Goal: Task Accomplishment & Management: Complete application form

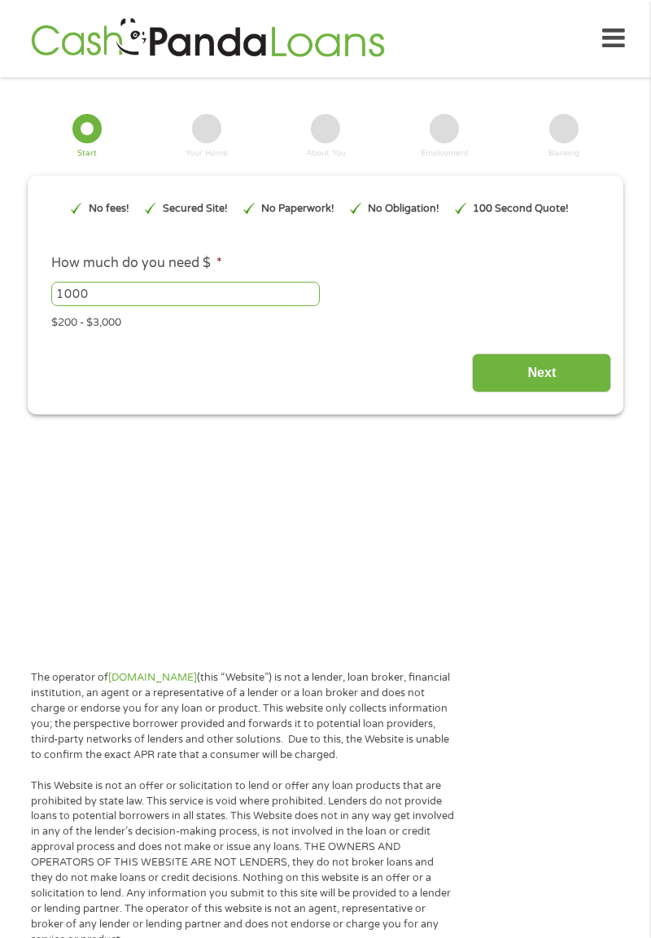
type input "EAIaIQobChMIwODDnPPvjwMVoZxaBR083SNLEAAYBCAFEgKNwfD_BwE"
click at [135, 304] on input "1000" at bounding box center [185, 294] width 269 height 24
click at [122, 306] on input "1000" at bounding box center [185, 294] width 269 height 24
type input "1"
type input "400"
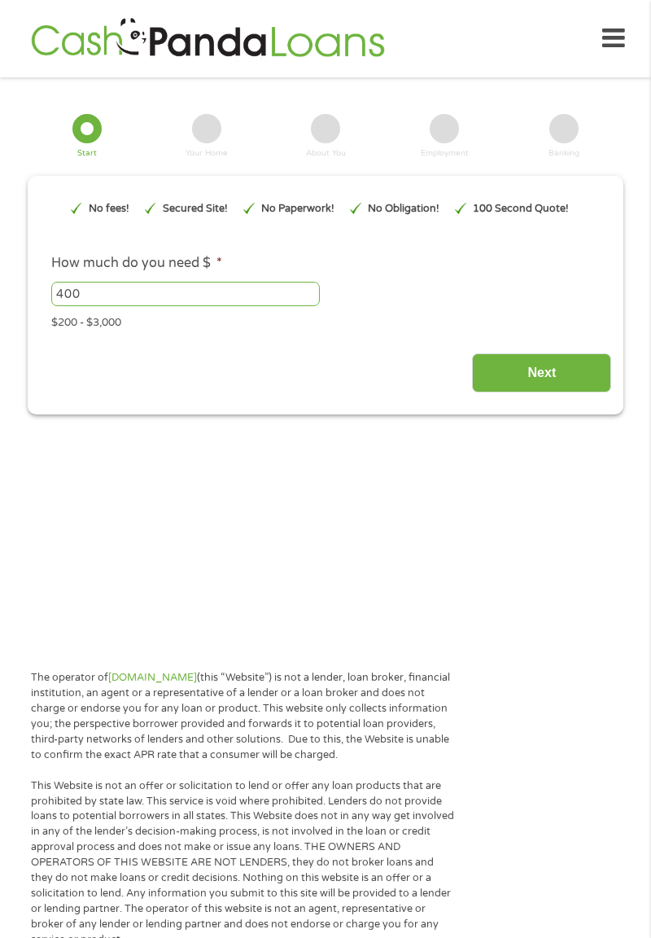
click at [550, 378] on input "Next" at bounding box center [541, 373] width 139 height 40
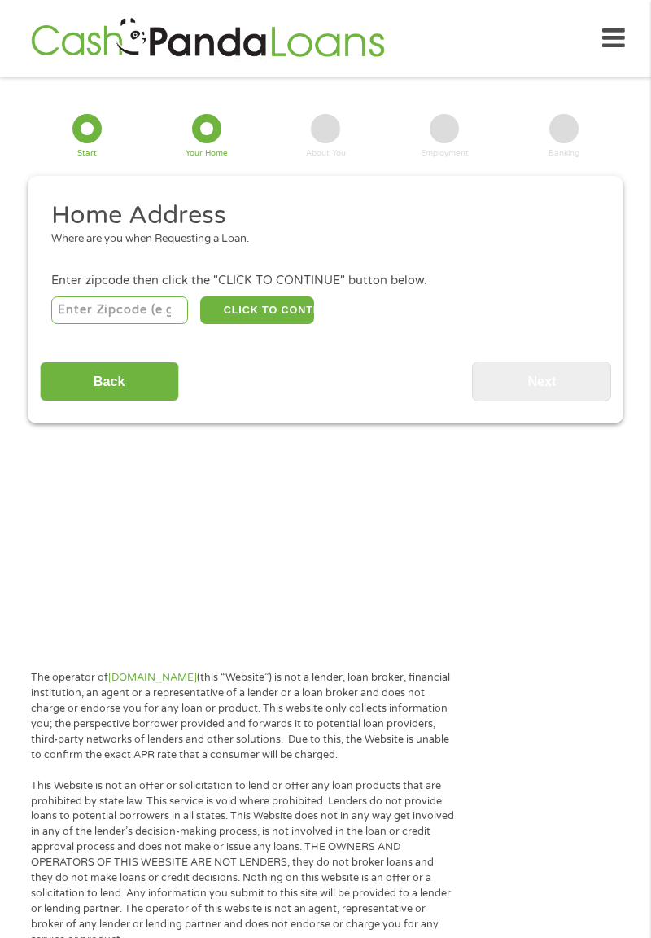
scroll to position [20, 0]
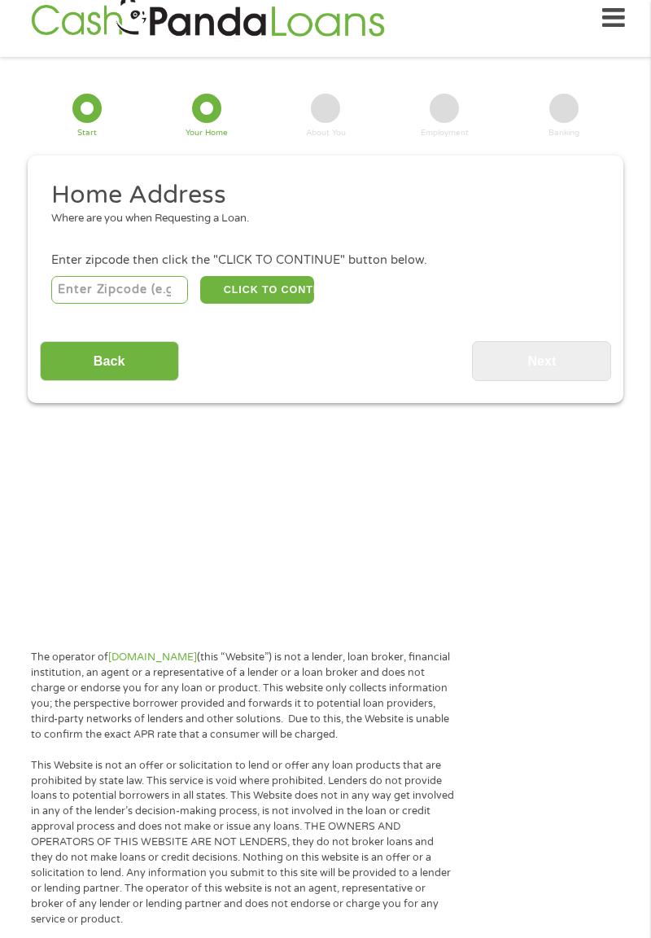
click at [93, 296] on input "number" at bounding box center [120, 290] width 138 height 28
type input "28625"
click at [267, 297] on button "CLICK TO CONTINUE" at bounding box center [257, 290] width 114 height 28
type input "28625"
type input "[GEOGRAPHIC_DATA]"
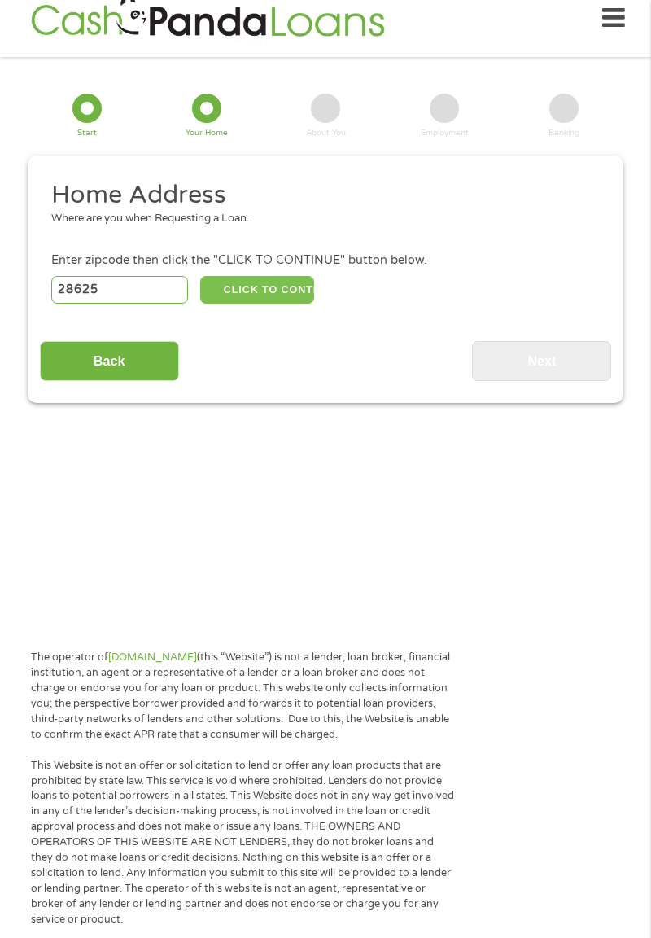
select select "[US_STATE]"
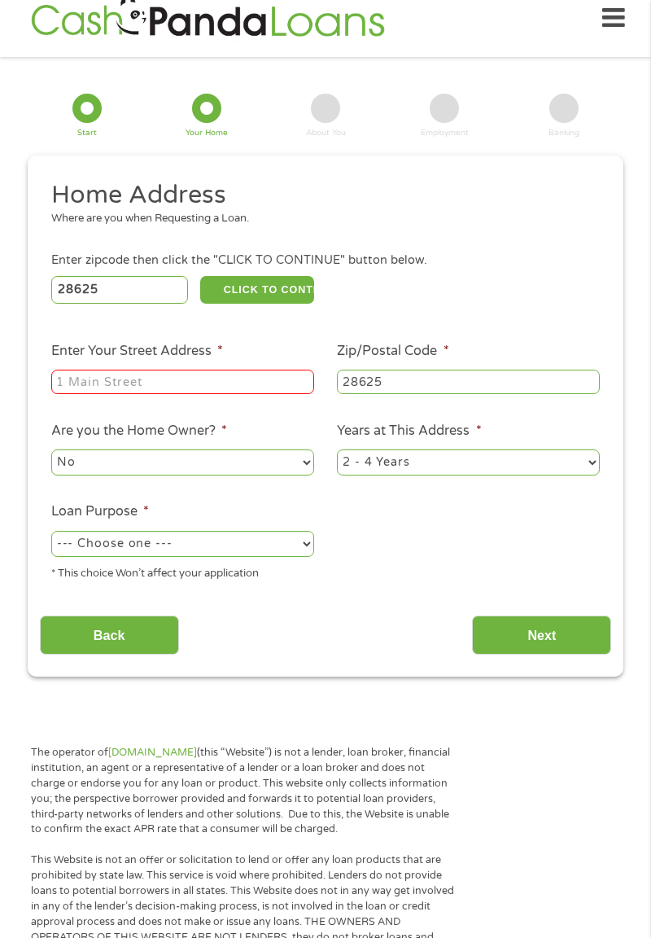
click at [185, 394] on input "Enter Your Street Address *" at bounding box center [182, 381] width 263 height 24
type input "[STREET_ADDRESS]"
click at [198, 475] on select "No Yes" at bounding box center [182, 462] width 263 height 26
click at [488, 475] on select "1 Year or less 1 - 2 Years 2 - 4 Years Over 4 Years" at bounding box center [468, 462] width 263 height 26
select select "60months"
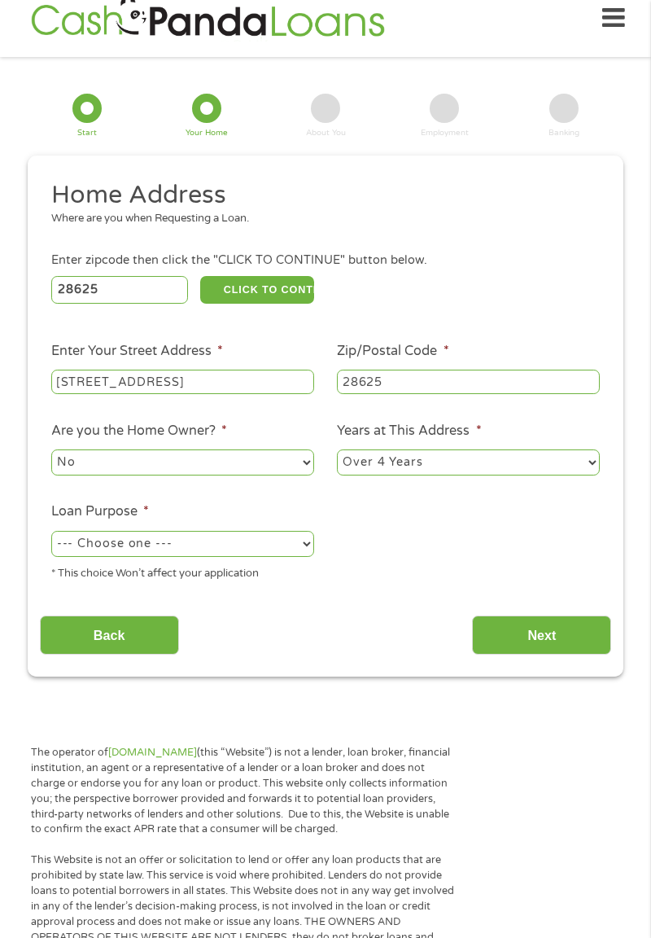
click at [228, 557] on select "--- Choose one --- Pay Bills Debt Consolidation Home Improvement Major Purchase…" at bounding box center [182, 544] width 263 height 26
select select "paybills"
click at [584, 652] on input "Next" at bounding box center [541, 635] width 139 height 40
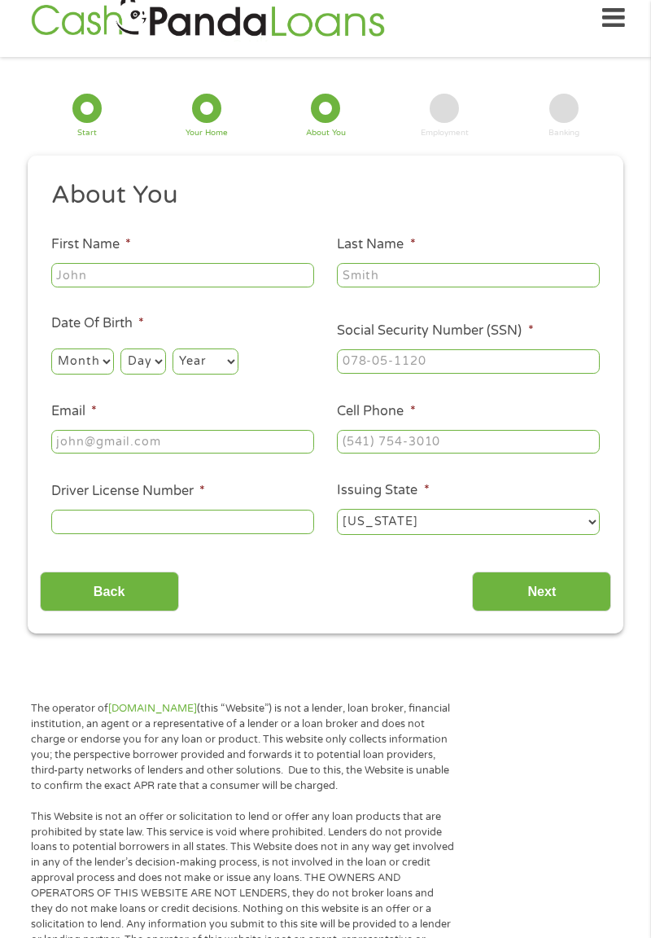
scroll to position [0, 0]
click at [566, 611] on input "Next" at bounding box center [541, 591] width 139 height 40
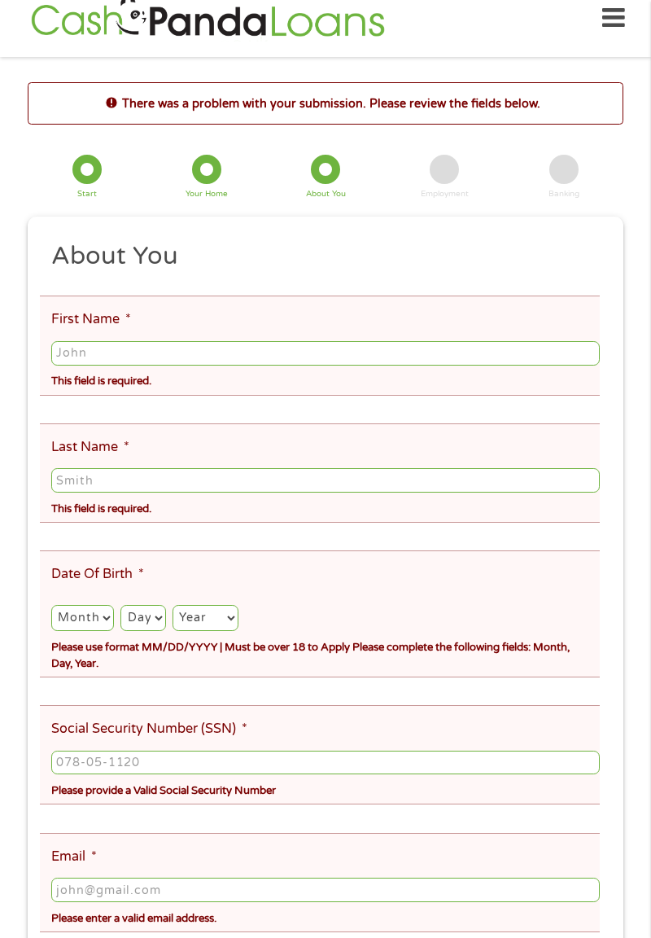
click at [158, 359] on input "First Name *" at bounding box center [325, 353] width 549 height 24
type input "[PERSON_NAME]"
click at [108, 492] on input "Last Name *" at bounding box center [325, 480] width 549 height 24
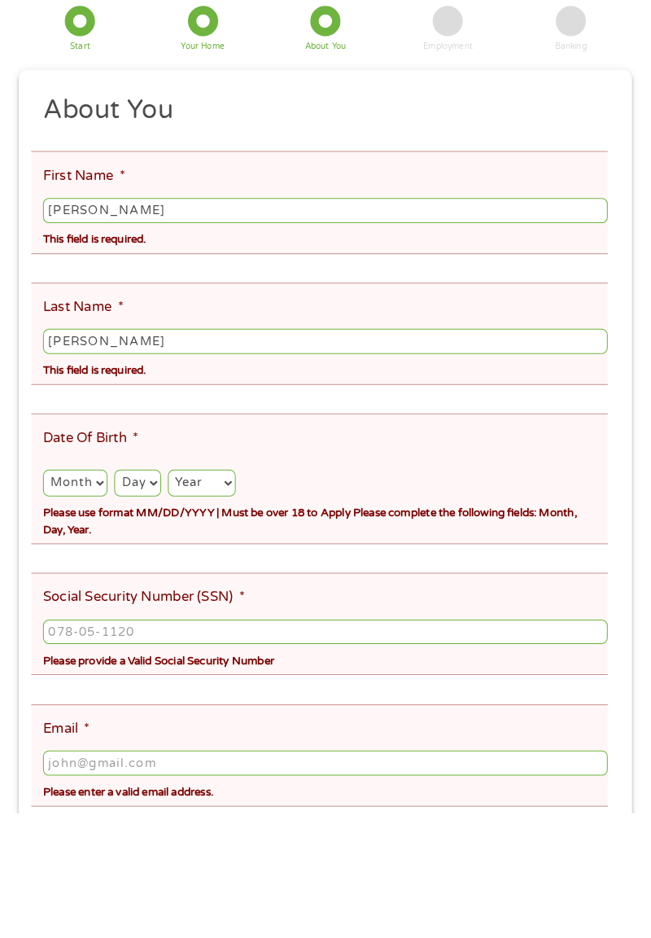
type input "[PERSON_NAME]"
click at [85, 631] on select "Month 1 2 3 4 5 6 7 8 9 10 11 12" at bounding box center [82, 618] width 63 height 26
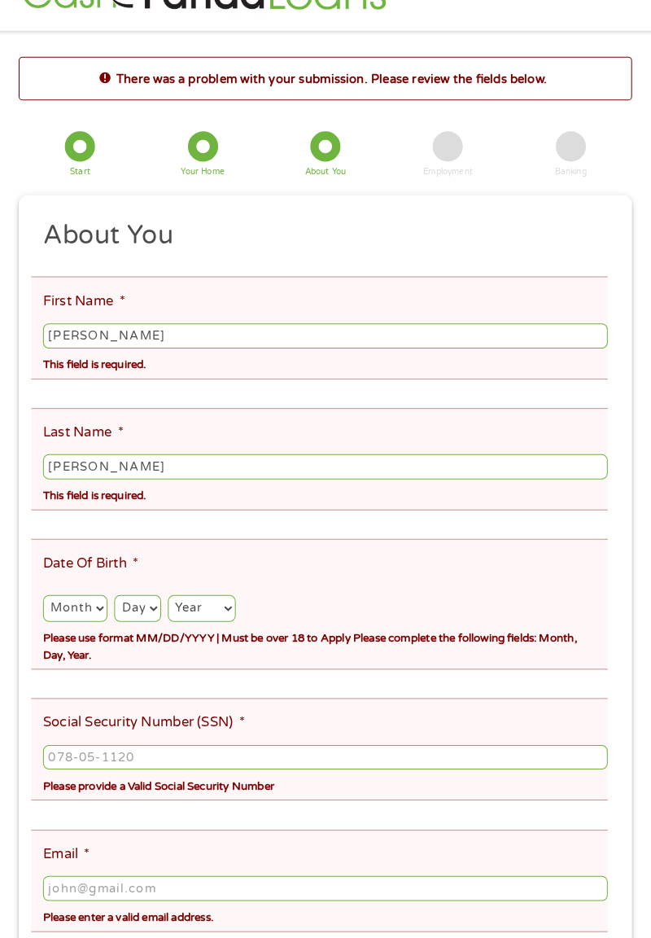
select select "12"
click at [163, 630] on select "Day 1 2 3 4 5 6 7 8 9 10 11 12 13 14 15 16 17 18 19 20 21 22 23 24 25 26 27 28 …" at bounding box center [142, 617] width 45 height 26
select select "6"
click at [238, 630] on select "Year [DATE] 2006 2005 2004 2003 2002 2001 2000 1999 1998 1997 1996 1995 1994 19…" at bounding box center [206, 617] width 66 height 26
select select "1969"
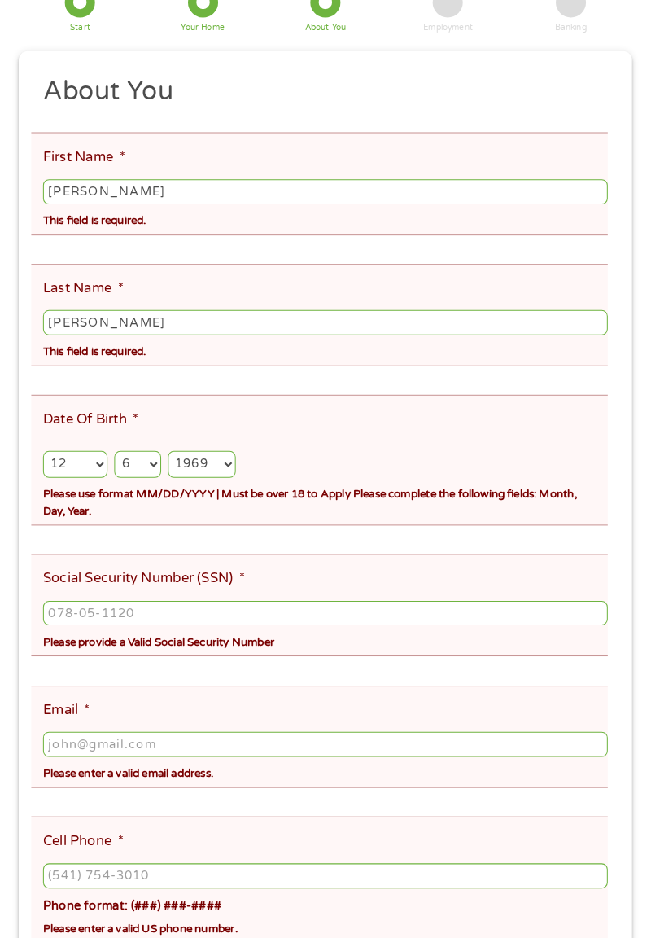
scroll to position [161, 0]
click at [311, 572] on ul "About You This field is hidden when viewing the form Title * --- Choose one ---…" at bounding box center [326, 627] width 572 height 1056
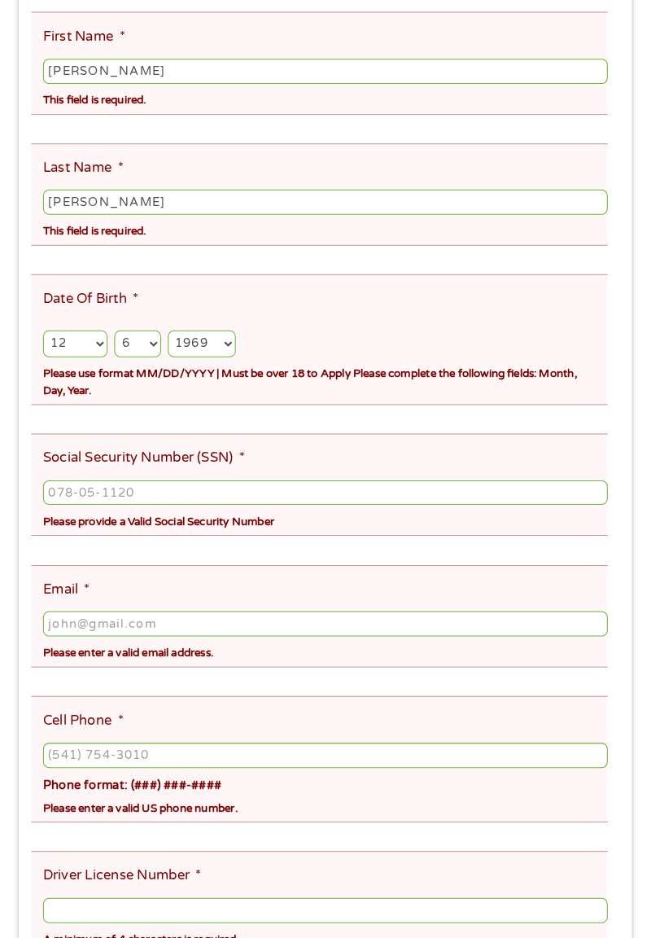
click at [197, 518] on input "Social Security Number (SSN) *" at bounding box center [325, 505] width 549 height 24
type input "241-47-4972"
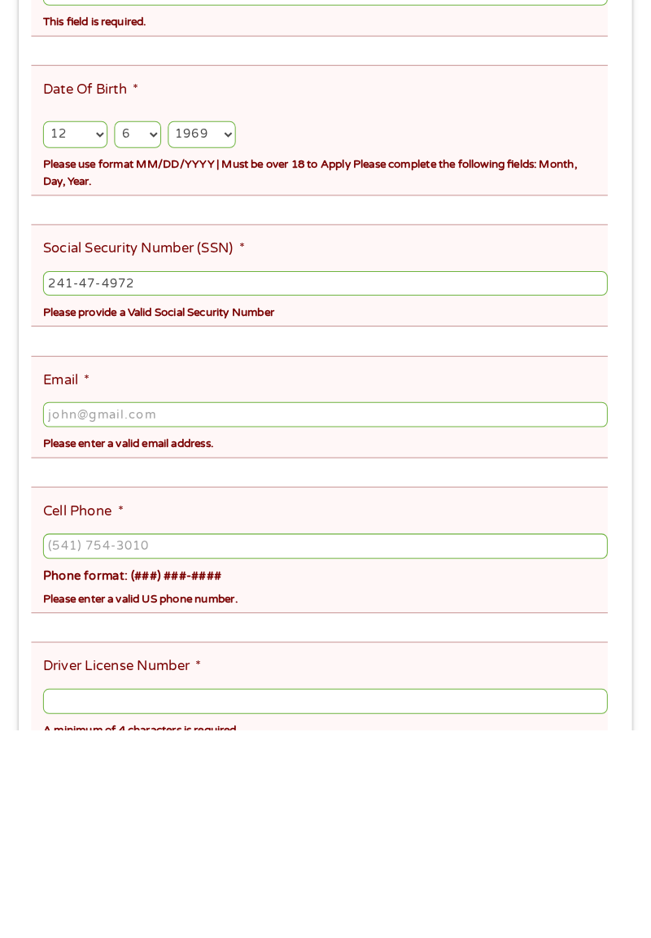
click at [205, 644] on input "Email *" at bounding box center [325, 631] width 549 height 24
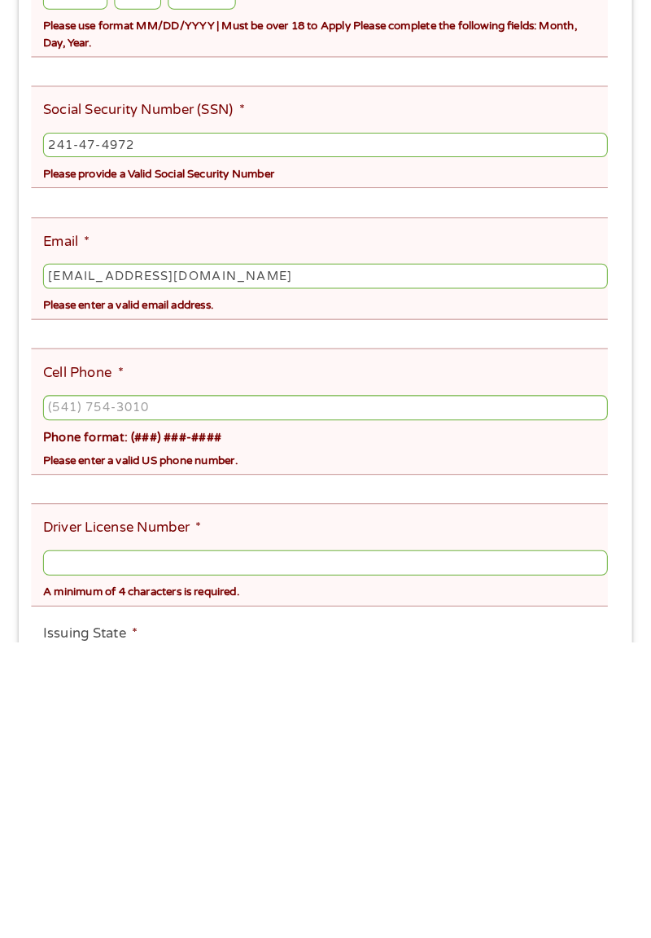
type input "[EMAIL_ADDRESS][DOMAIN_NAME]"
click at [138, 697] on ul "About You This field is hidden when viewing the form Title * --- Choose one ---…" at bounding box center [326, 461] width 572 height 1056
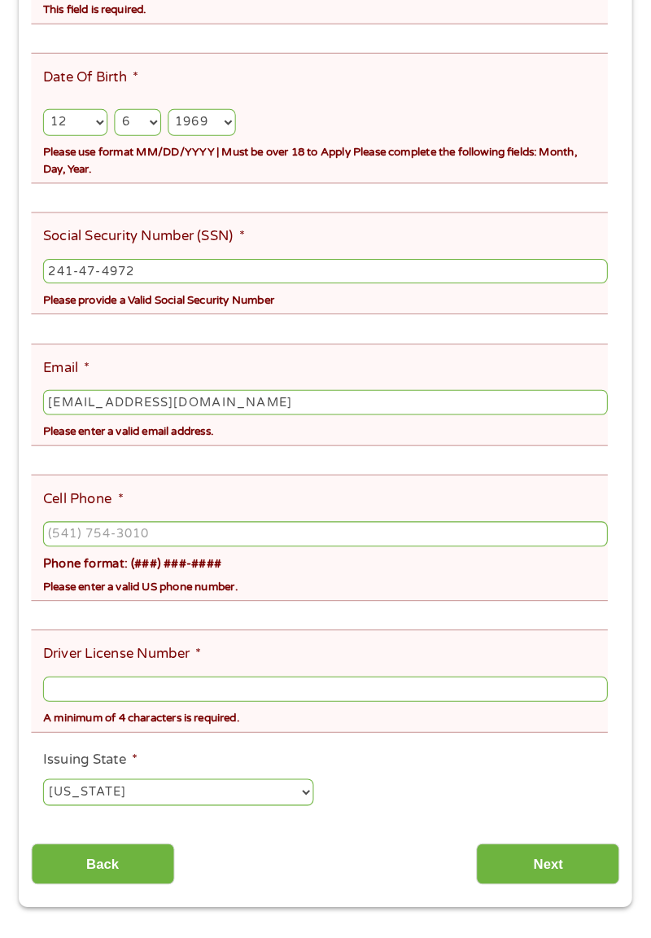
click at [146, 557] on input "Cell Phone *" at bounding box center [325, 545] width 549 height 24
type input "[PHONE_NUMBER]"
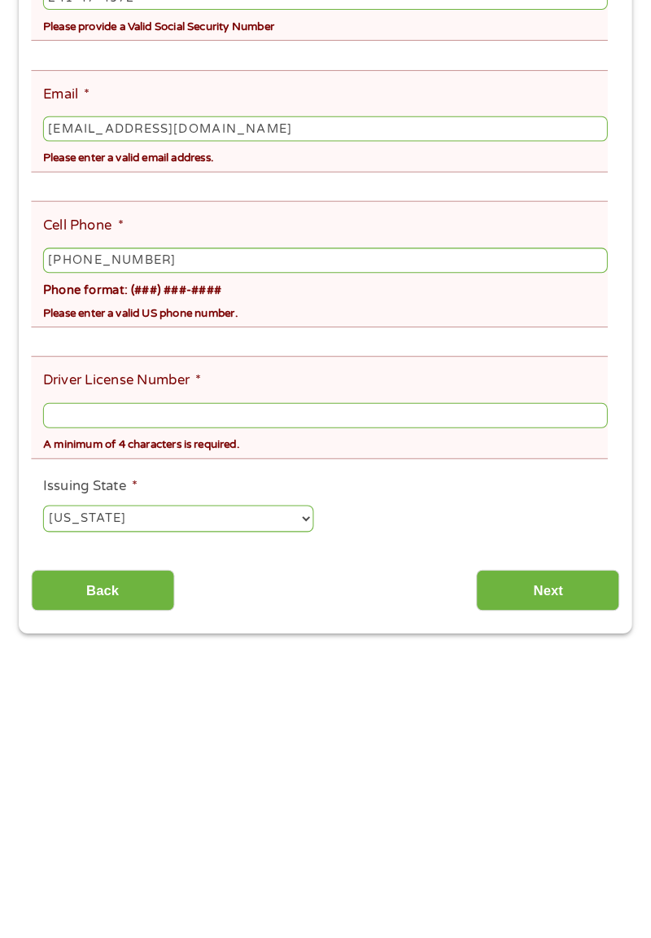
click at [227, 707] on input "Driver License Number *" at bounding box center [325, 695] width 549 height 24
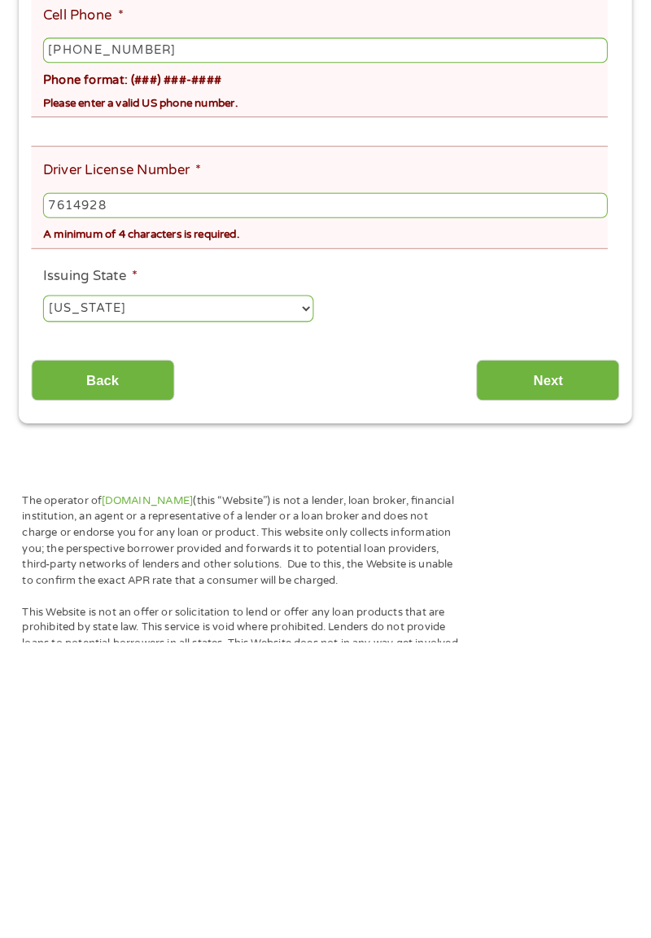
type input "7614928"
click at [535, 704] on input "Next" at bounding box center [541, 684] width 139 height 40
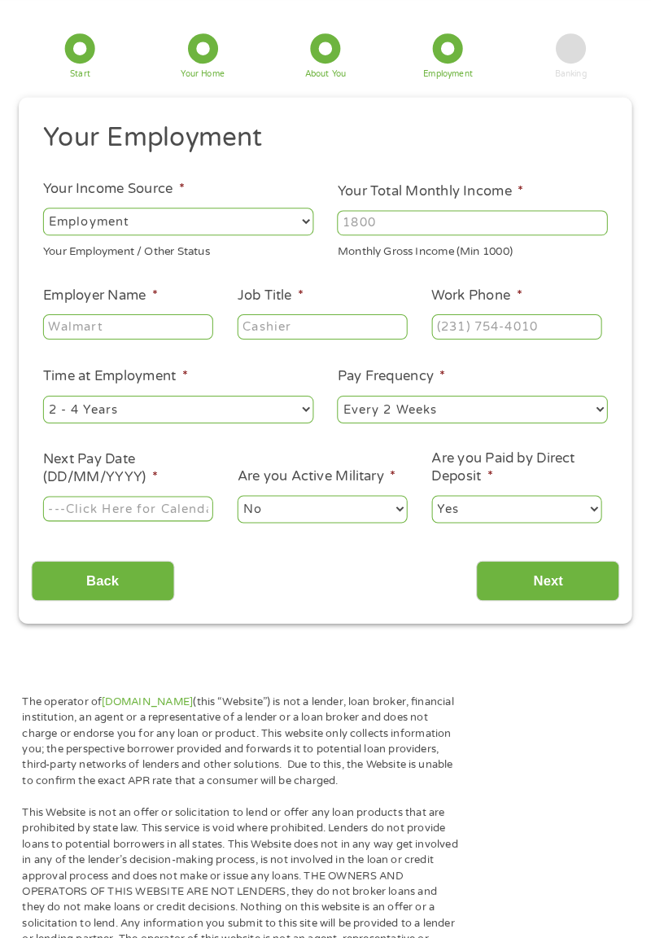
scroll to position [20, 0]
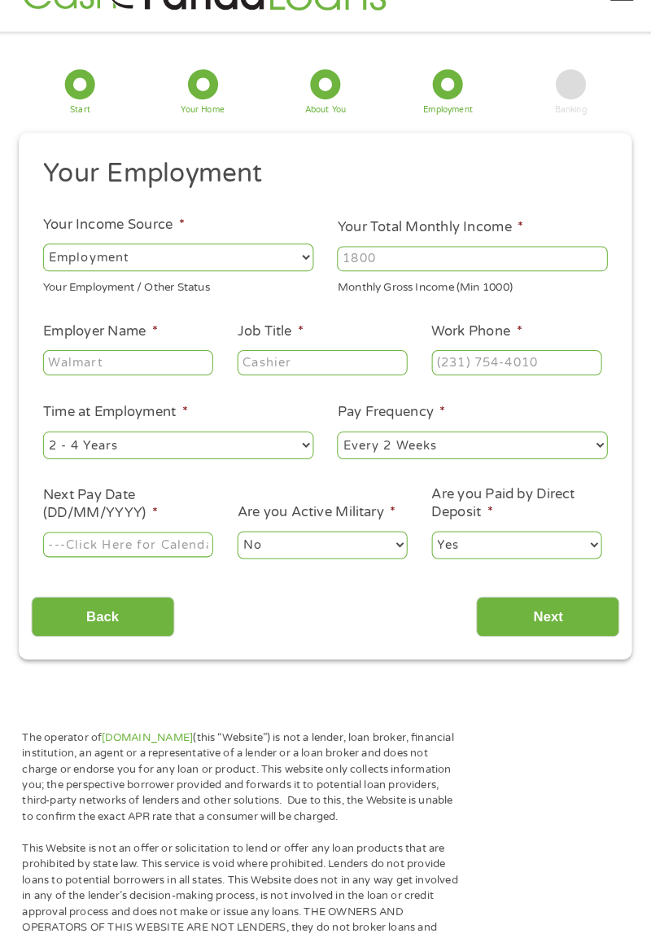
click at [583, 471] on select "--- Choose one --- Every 2 Weeks Every Week Monthly Semi-Monthly" at bounding box center [468, 458] width 263 height 26
select select "weekly"
click at [580, 568] on select "Yes No" at bounding box center [511, 555] width 165 height 26
select select "0"
click at [570, 645] on input "Next" at bounding box center [541, 625] width 139 height 40
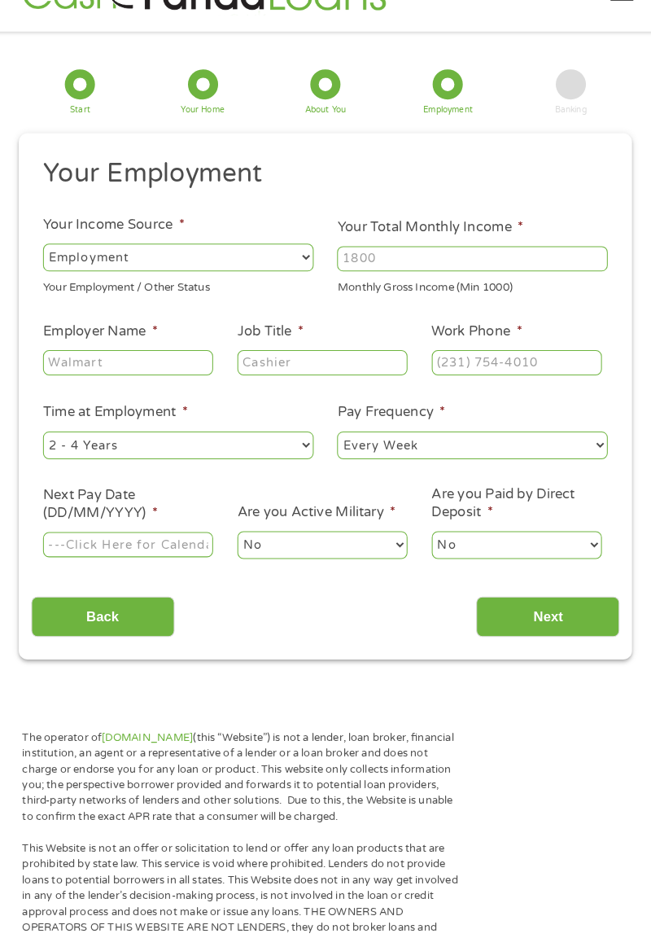
scroll to position [0, 0]
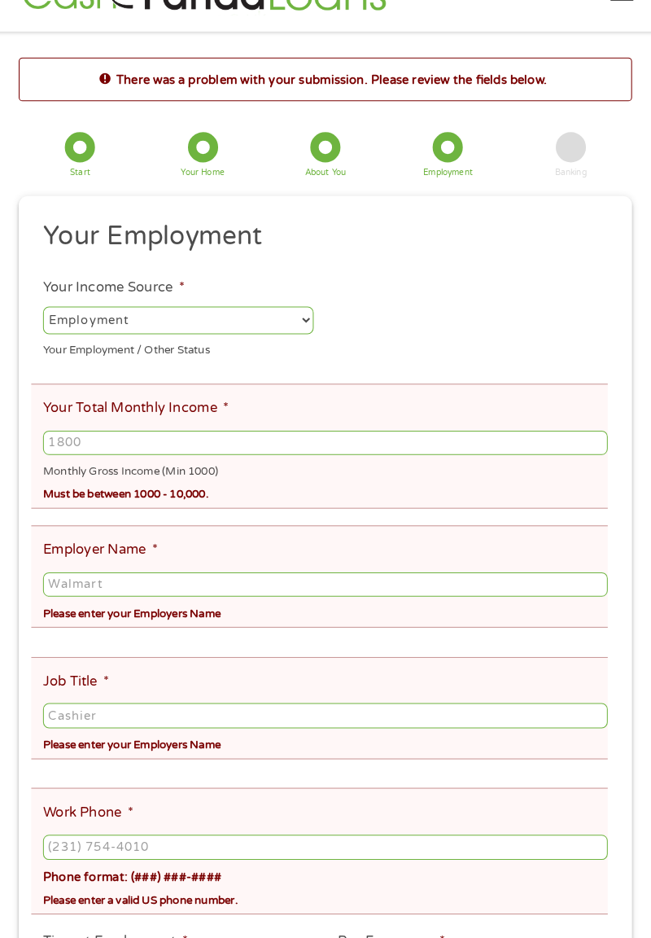
click at [122, 569] on label "Employer Name *" at bounding box center [106, 560] width 111 height 17
click at [122, 582] on input "Employer Name *" at bounding box center [325, 594] width 549 height 24
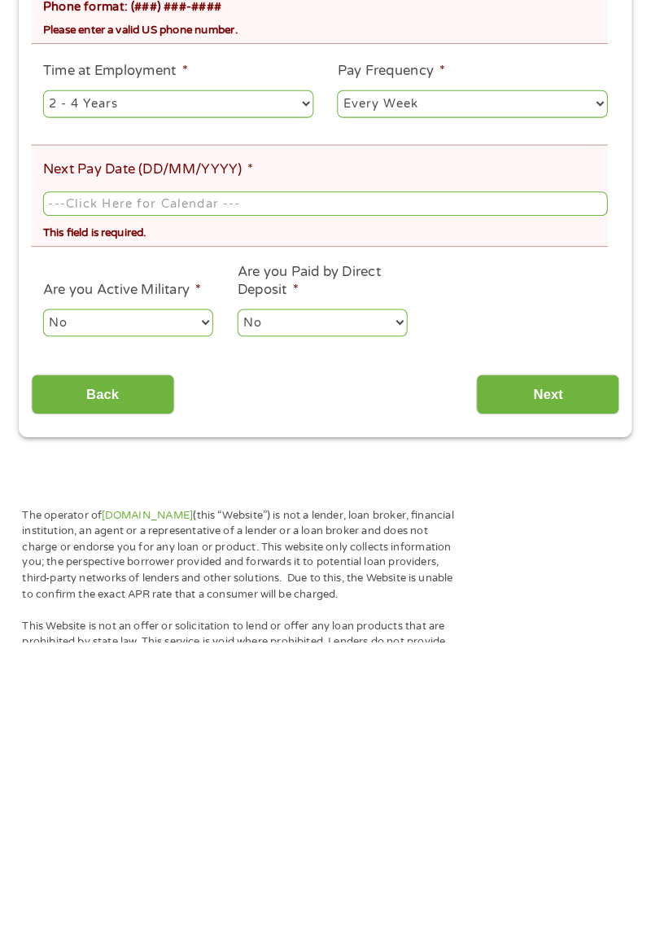
click at [103, 718] on input "Back" at bounding box center [109, 698] width 139 height 40
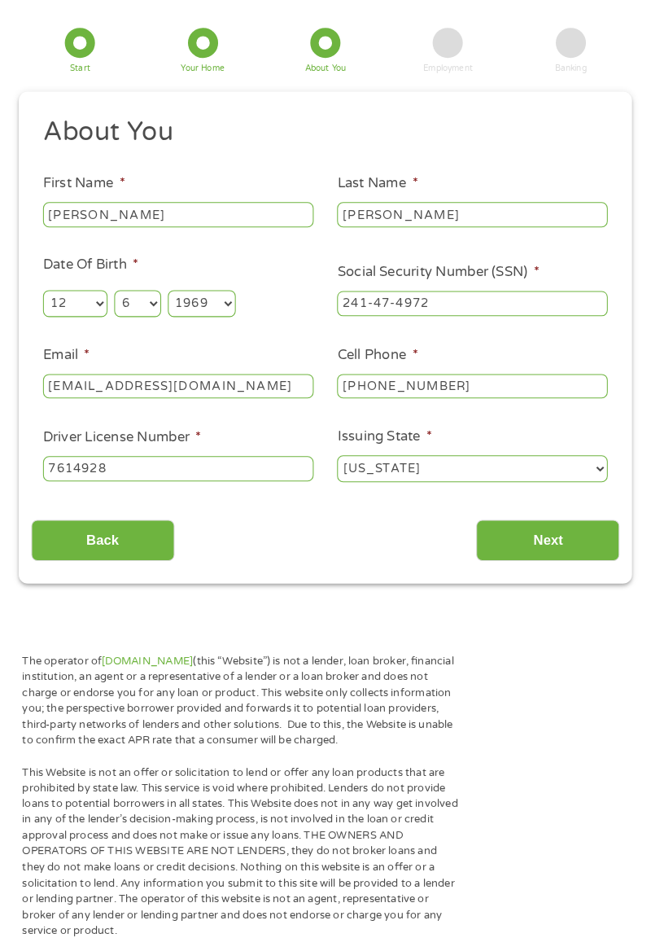
scroll to position [64, 0]
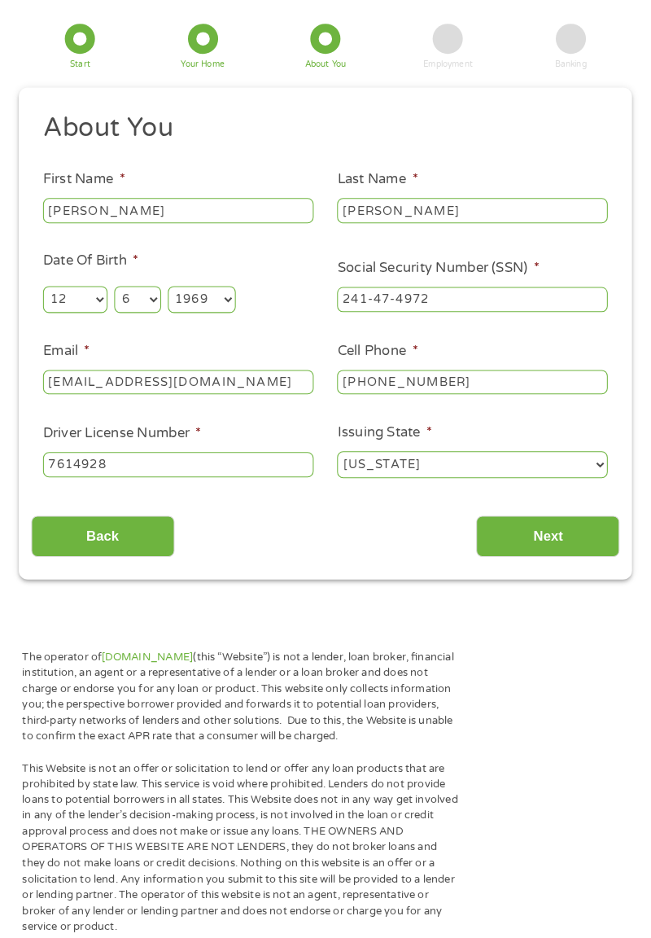
click at [552, 567] on input "Next" at bounding box center [541, 547] width 139 height 40
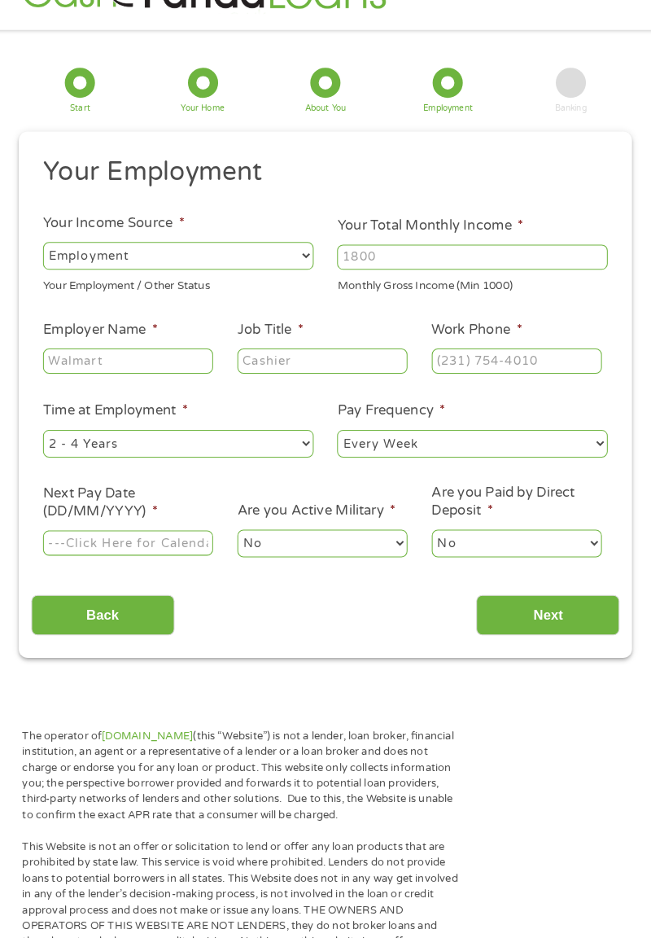
scroll to position [0, 0]
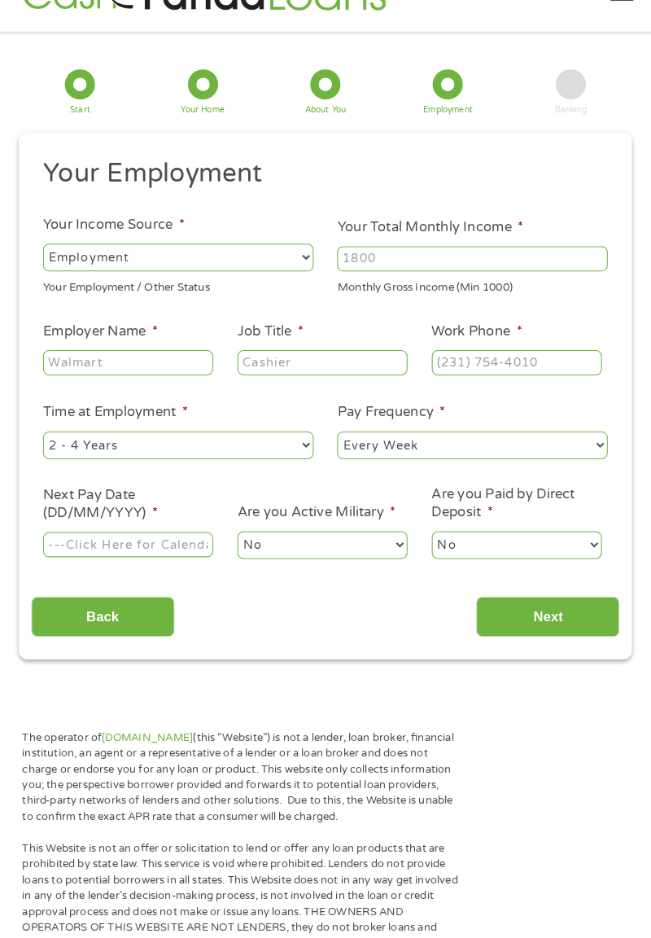
click at [404, 283] on input "Your Total Monthly Income *" at bounding box center [468, 278] width 263 height 24
type input "3500"
click at [132, 356] on label "Employer Name *" at bounding box center [106, 347] width 111 height 17
click at [132, 370] on input "Employer Name *" at bounding box center [133, 377] width 165 height 24
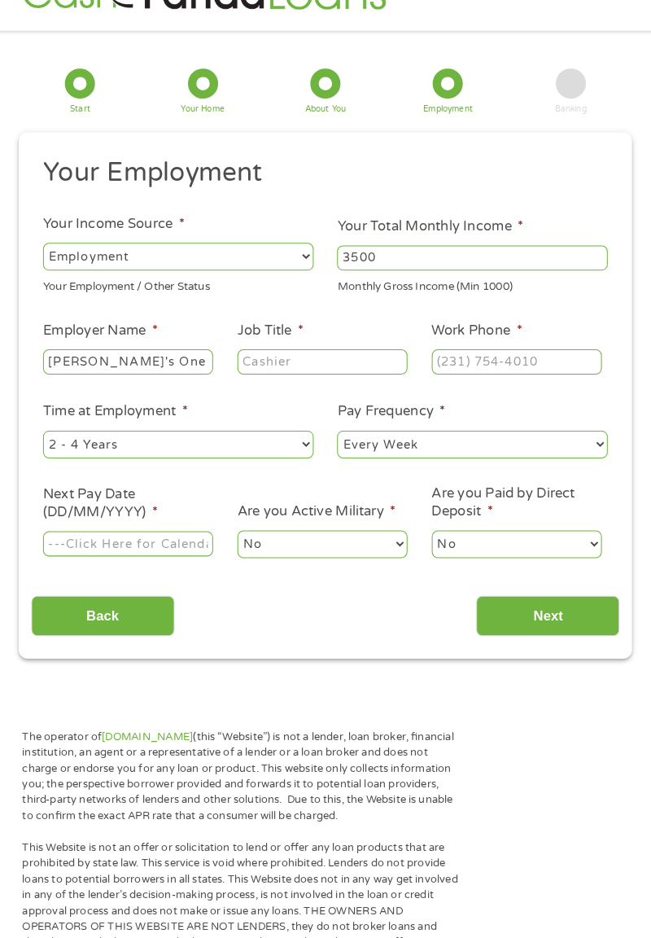
type input "[PERSON_NAME]'s One Stop"
click at [304, 355] on span "*" at bounding box center [302, 347] width 6 height 16
click at [312, 368] on input "Job Title *" at bounding box center [322, 377] width 165 height 24
click at [301, 390] on input "Job Title *" at bounding box center [322, 377] width 165 height 24
type input "Cashier"
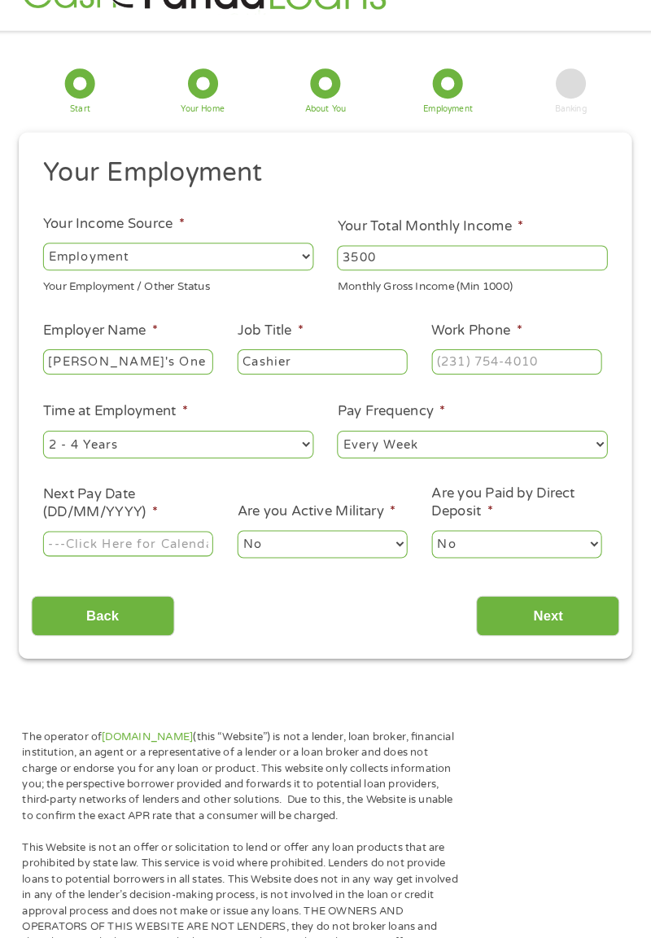
click at [496, 390] on input "Work Phone *" at bounding box center [511, 377] width 165 height 24
type input "[PHONE_NUMBER]"
click at [186, 566] on input "Next Pay Date (DD/MM/YYYY) *" at bounding box center [133, 554] width 165 height 24
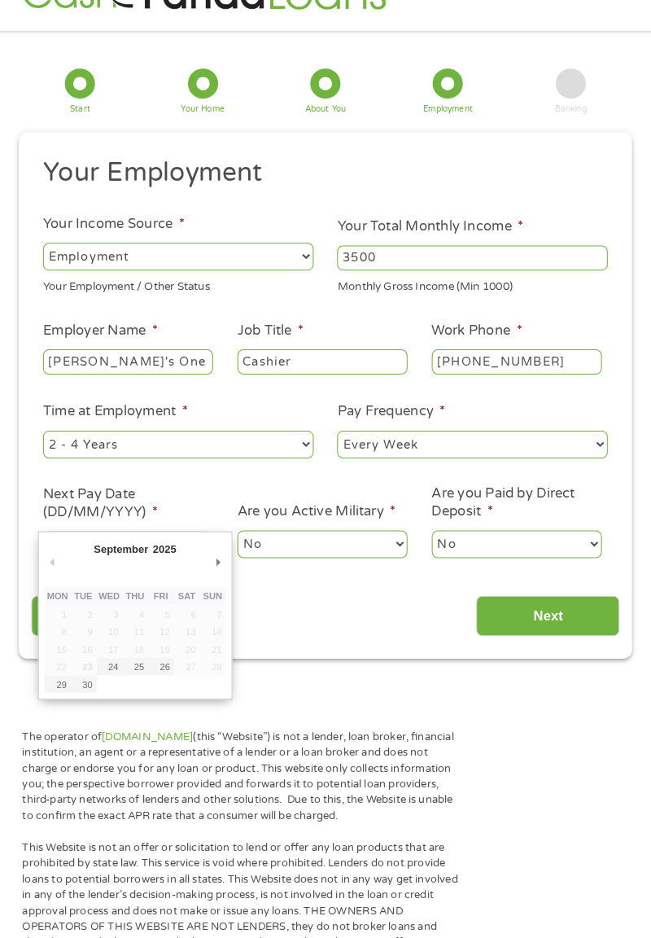
type input "[DATE]"
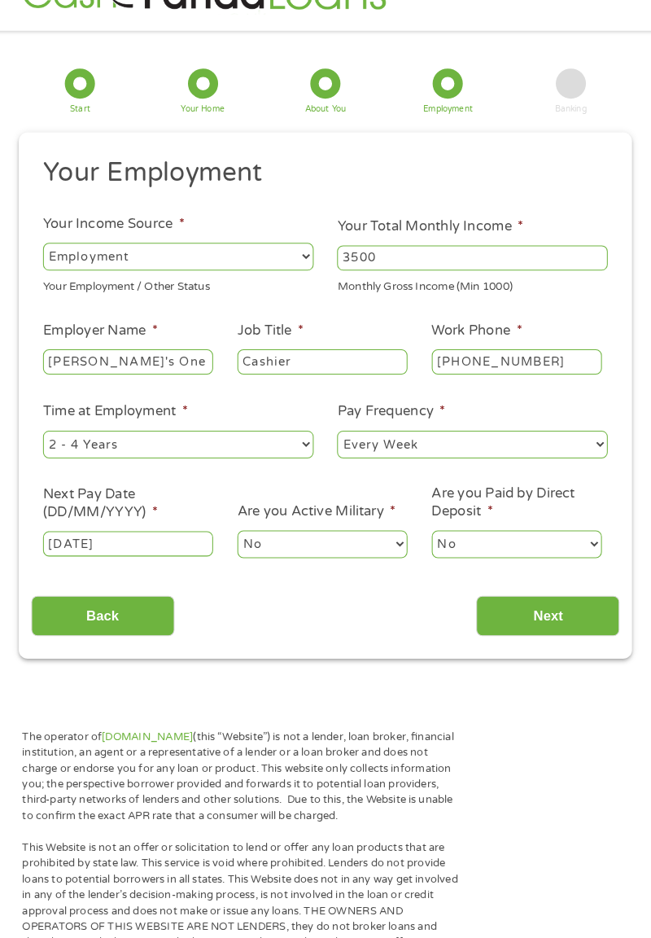
click at [566, 645] on input "Next" at bounding box center [541, 625] width 139 height 40
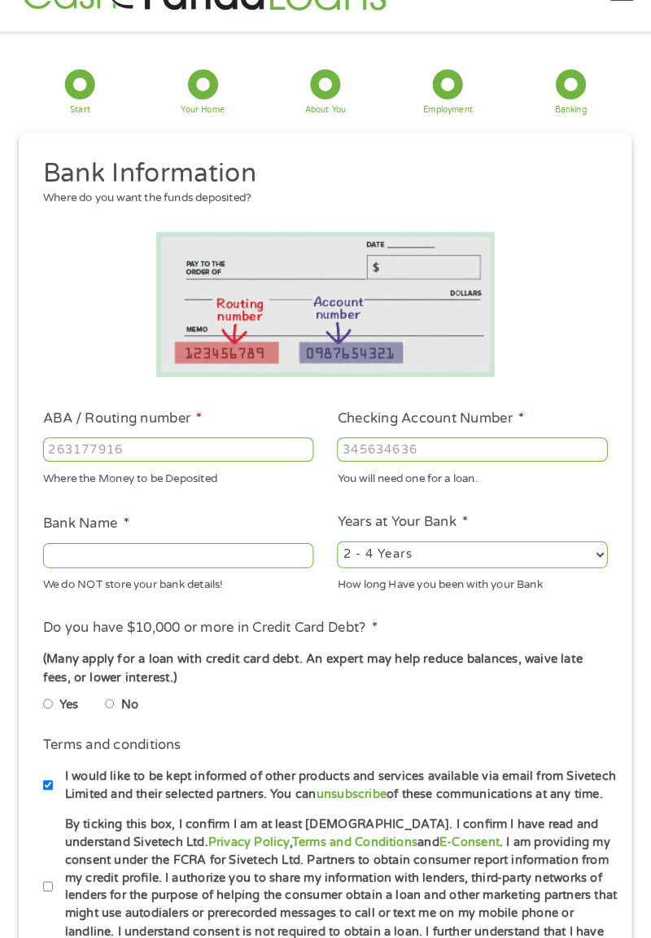
scroll to position [0, 0]
click at [176, 475] on input "ABA / Routing number *" at bounding box center [182, 463] width 263 height 24
type input "031101279"
type input "THE BANCORP BANK"
type input "031101279"
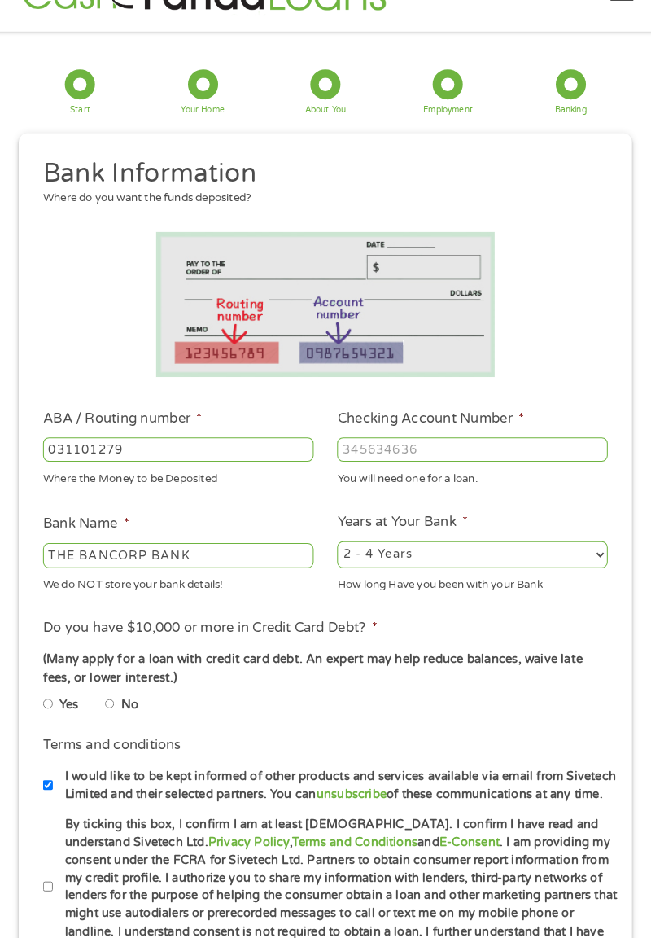
click at [419, 475] on input "Checking Account Number *" at bounding box center [468, 463] width 263 height 24
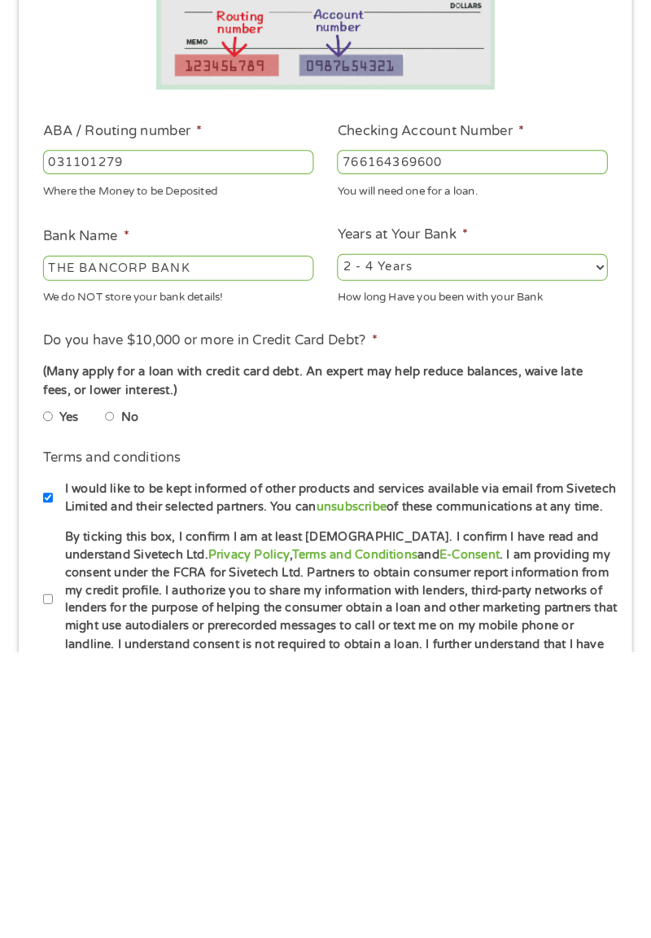
scroll to position [20, 0]
type input "766164369600"
click at [121, 719] on input "No" at bounding box center [116, 710] width 10 height 20
radio input "true"
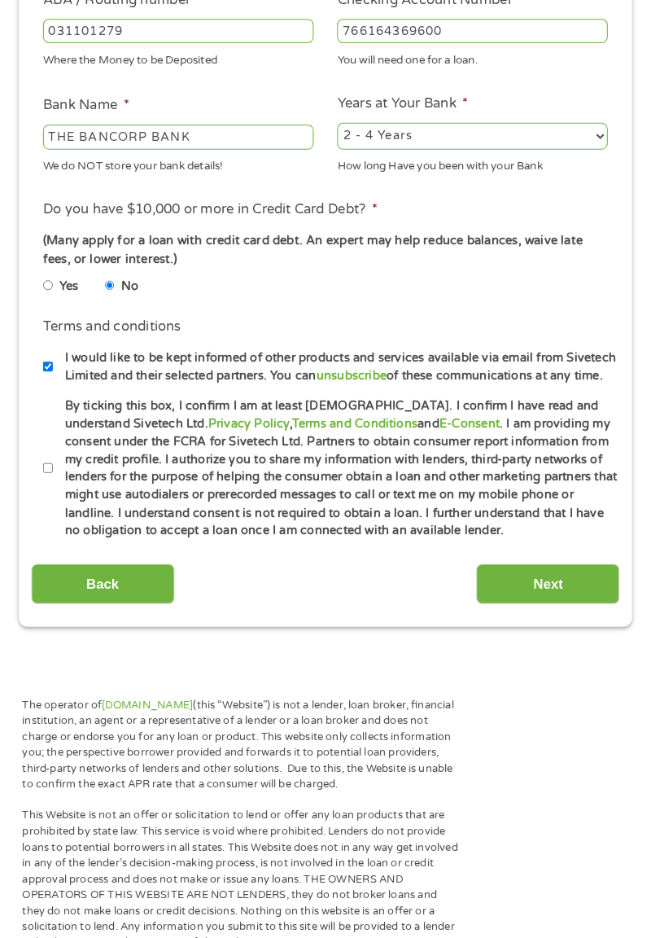
scroll to position [426, 0]
click at [61, 491] on input "By ticking this box, I confirm I am at least [DEMOGRAPHIC_DATA]. I confirm I ha…" at bounding box center [56, 481] width 10 height 20
checkbox input "true"
click at [402, 63] on input "766164369600" at bounding box center [468, 57] width 263 height 24
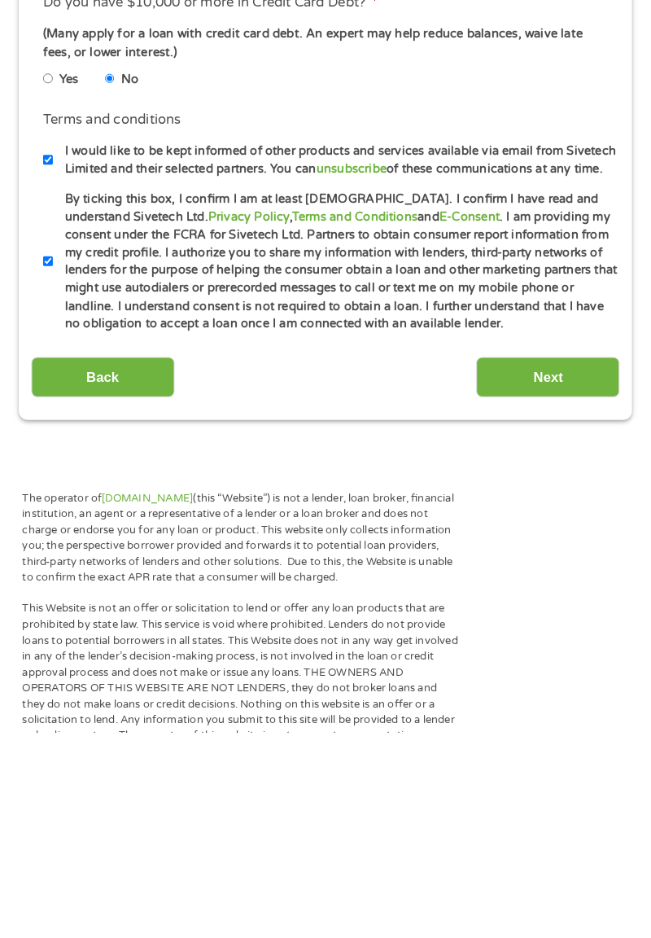
scroll to position [427, 0]
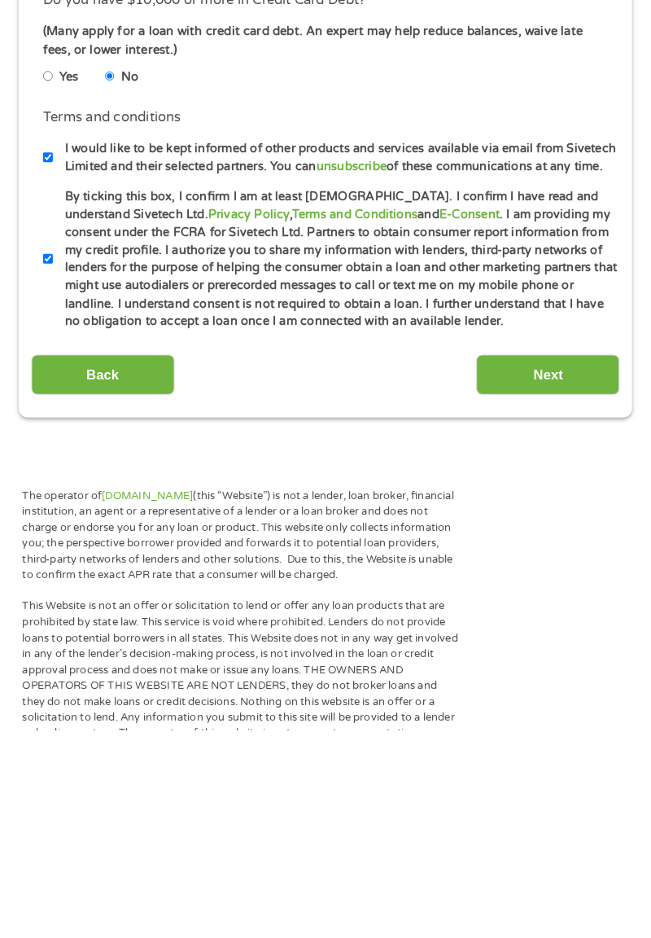
type input "766163469600"
click at [552, 613] on input "Next" at bounding box center [541, 593] width 139 height 40
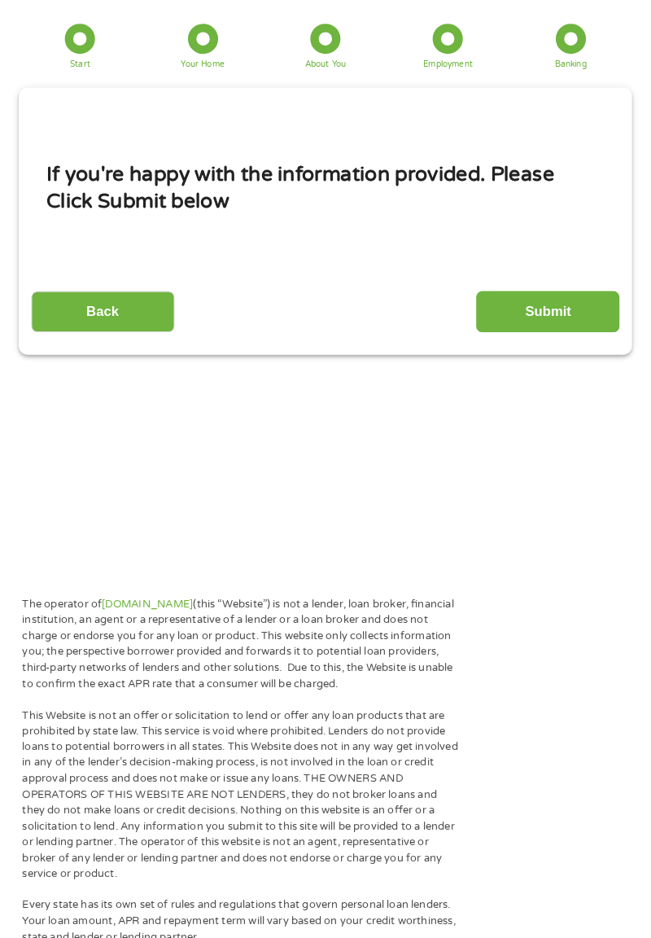
scroll to position [20, 0]
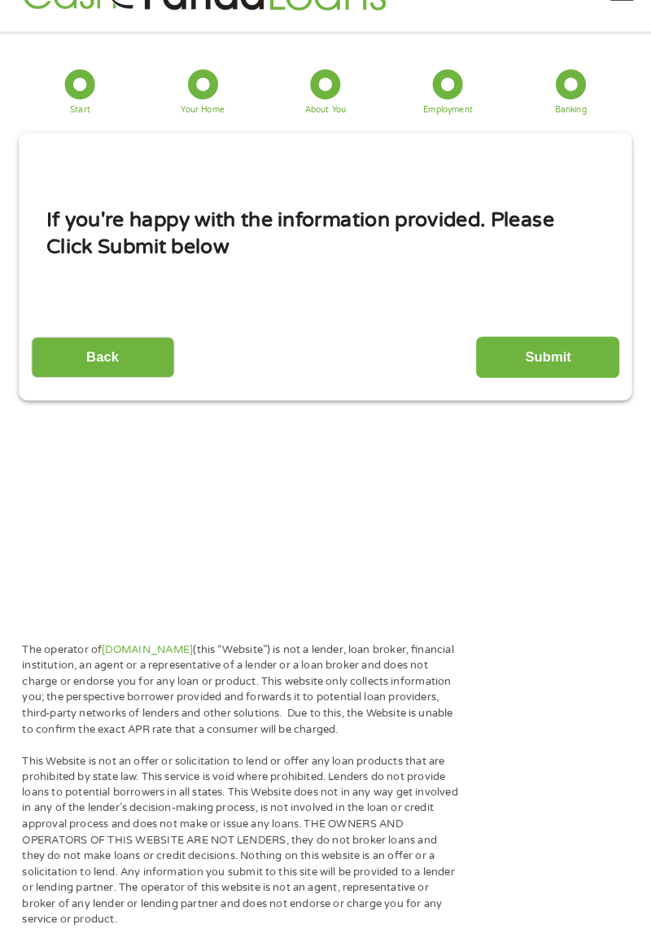
click at [554, 378] on input "Submit" at bounding box center [541, 373] width 139 height 40
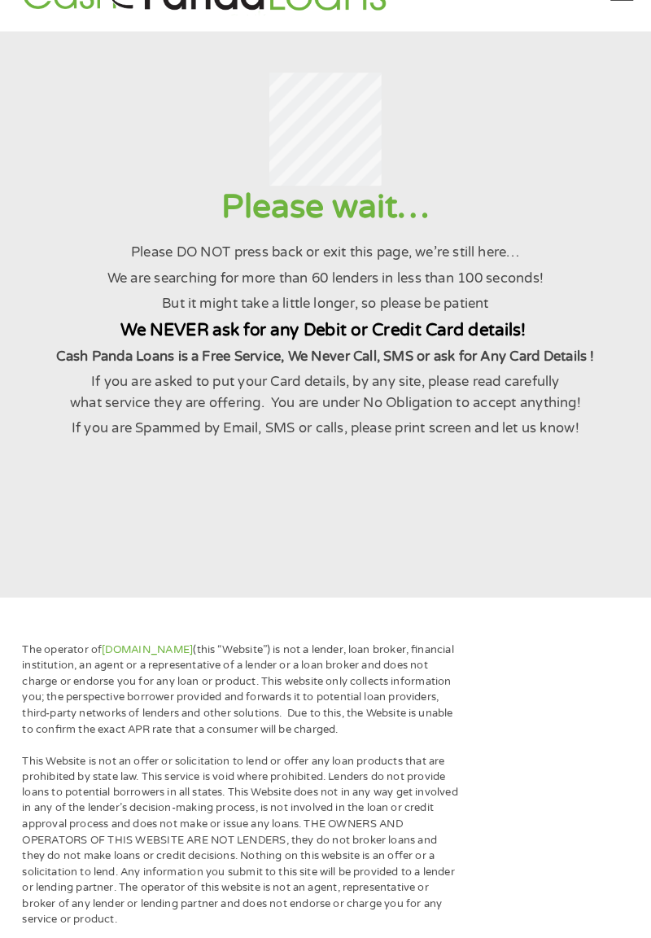
scroll to position [0, 0]
